Goal: Task Accomplishment & Management: Use online tool/utility

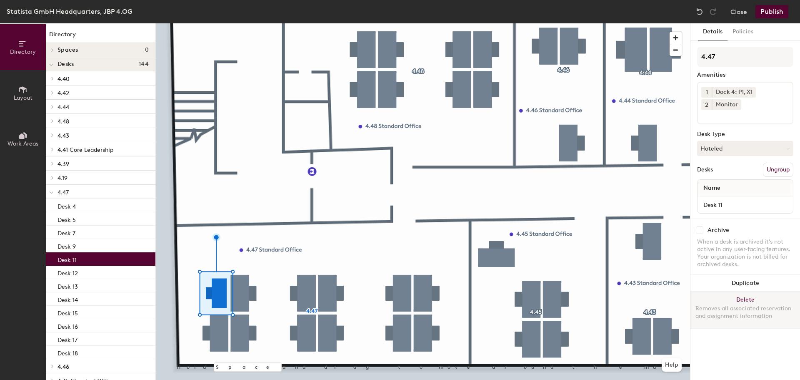
click at [724, 295] on button "Delete Removes all associated reservation and assignment information" at bounding box center [746, 309] width 110 height 37
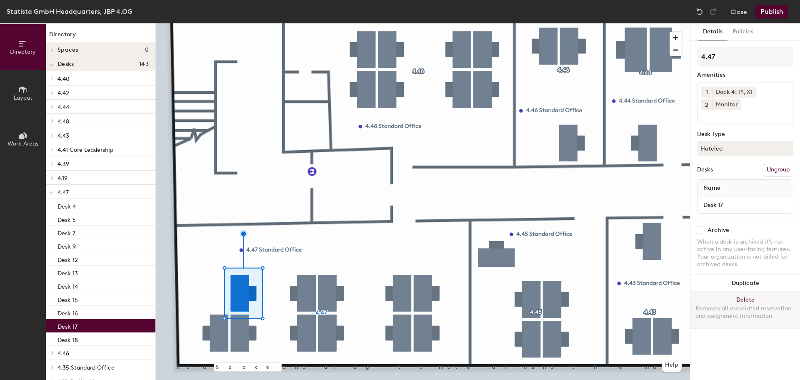
click at [774, 296] on button "Delete Removes all associated reservation and assignment information" at bounding box center [746, 309] width 110 height 37
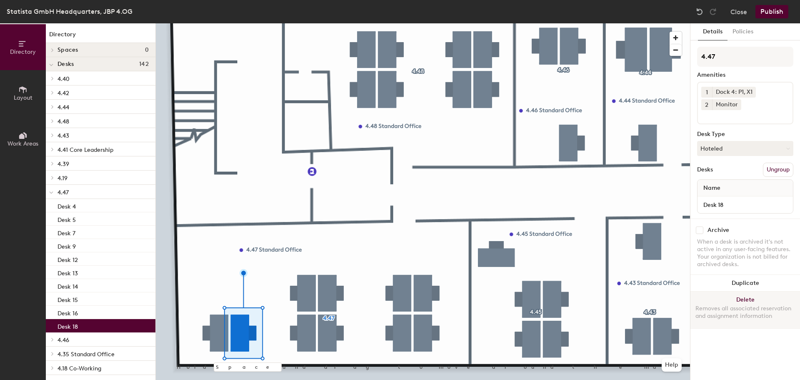
click at [749, 296] on button "Delete Removes all associated reservation and assignment information" at bounding box center [746, 309] width 110 height 37
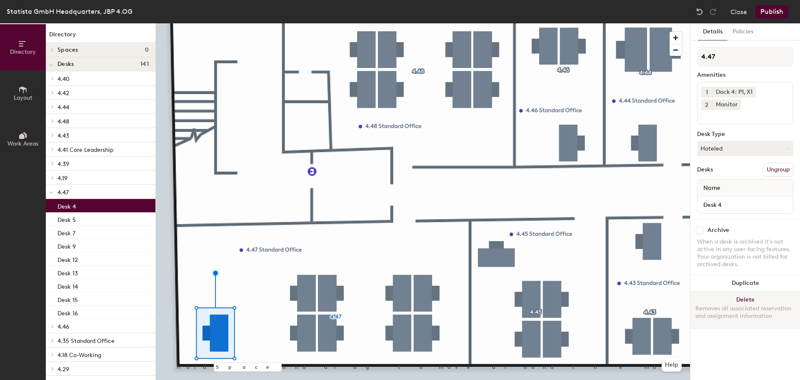
click at [754, 296] on button "Delete Removes all associated reservation and assignment information" at bounding box center [746, 309] width 110 height 37
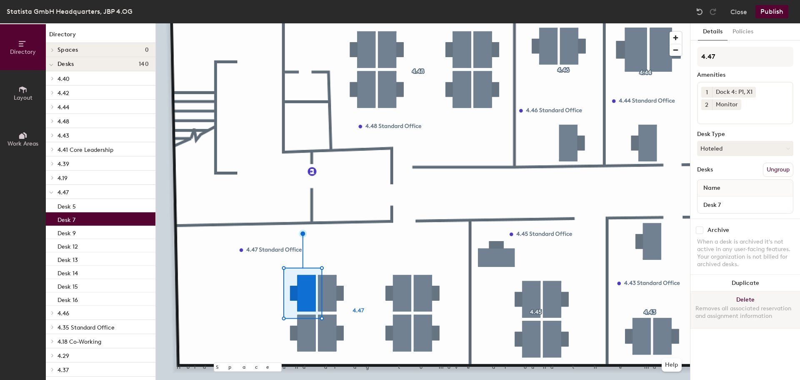
click at [737, 301] on button "Delete Removes all associated reservation and assignment information" at bounding box center [746, 309] width 110 height 37
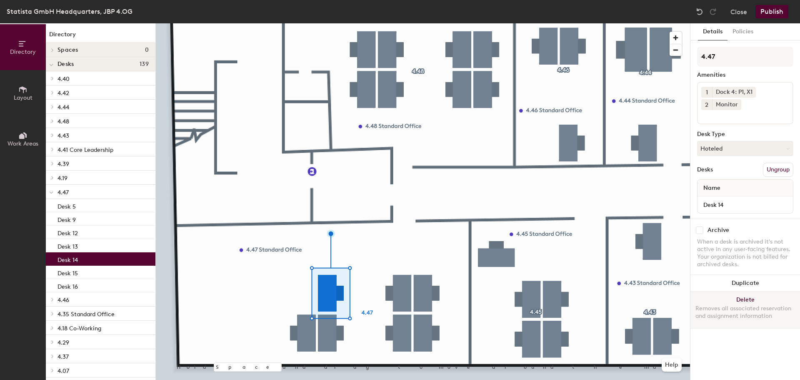
click at [728, 299] on button "Delete Removes all associated reservation and assignment information" at bounding box center [746, 309] width 110 height 37
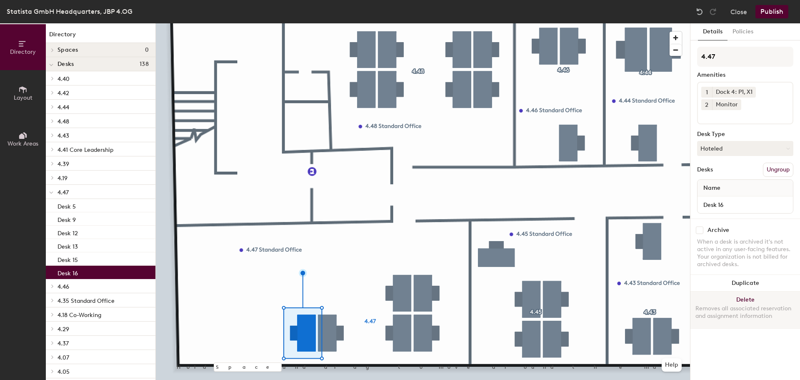
click at [764, 296] on button "Delete Removes all associated reservation and assignment information" at bounding box center [746, 309] width 110 height 37
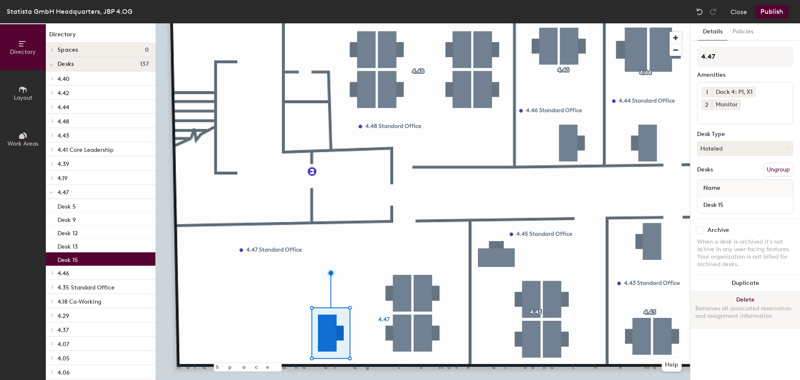
click at [766, 298] on button "Delete Removes all associated reservation and assignment information" at bounding box center [746, 309] width 110 height 37
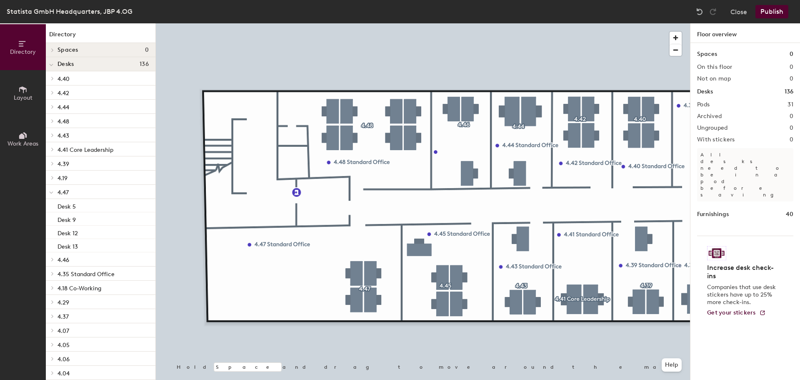
click at [763, 12] on button "Publish" at bounding box center [772, 11] width 33 height 13
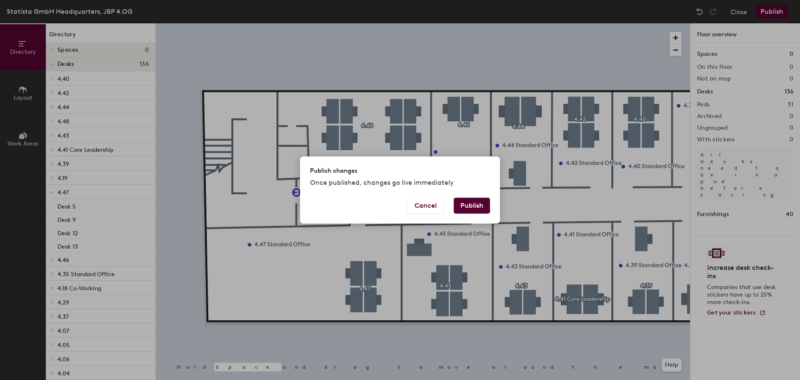
click at [476, 205] on button "Publish" at bounding box center [472, 206] width 36 height 16
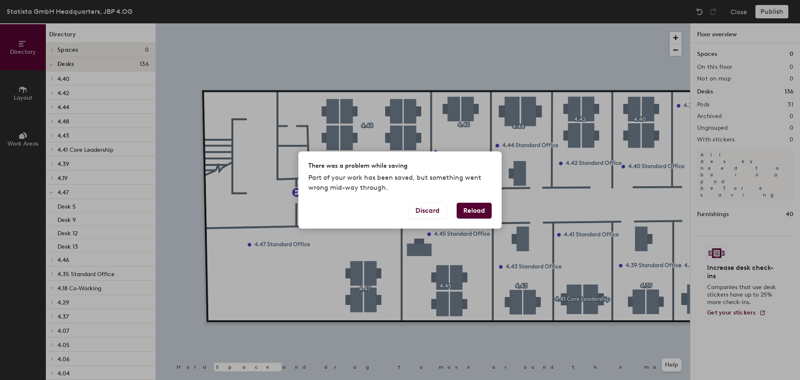
click at [468, 206] on button "Reload" at bounding box center [474, 211] width 35 height 16
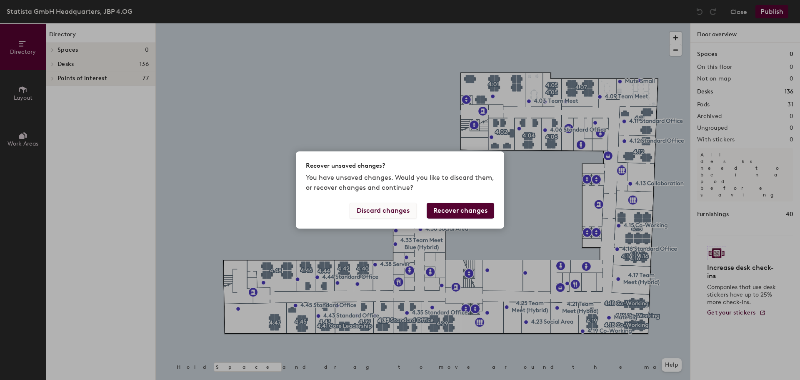
click at [413, 212] on button "Discard changes" at bounding box center [383, 211] width 67 height 16
